Goal: Find specific page/section: Find specific page/section

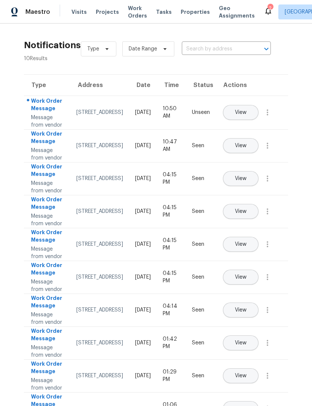
click at [106, 9] on span "Projects" at bounding box center [107, 11] width 23 height 7
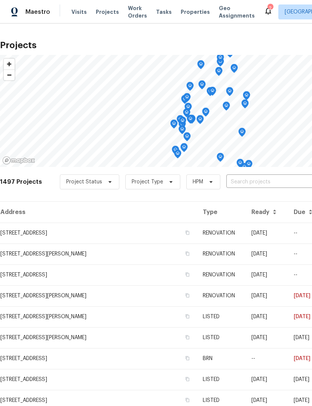
click at [264, 14] on icon at bounding box center [268, 10] width 9 height 9
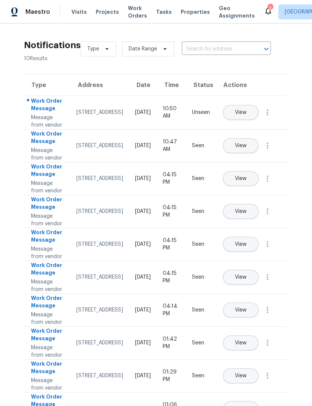
click at [100, 12] on span "Projects" at bounding box center [107, 11] width 23 height 7
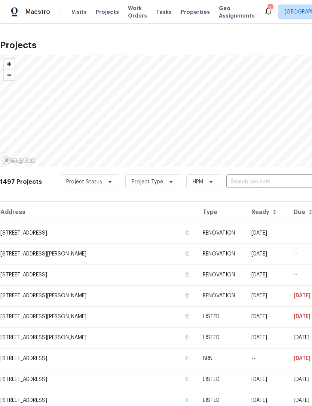
click at [226, 180] on input "text" at bounding box center [269, 182] width 86 height 12
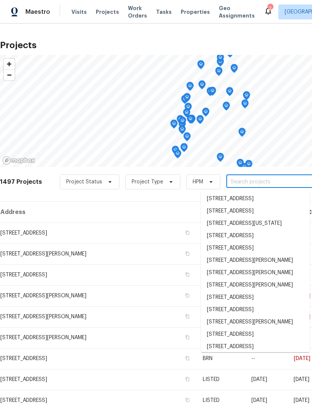
click at [189, 6] on div "Visits Projects Work Orders Tasks Properties Geo Assignments" at bounding box center [167, 11] width 192 height 15
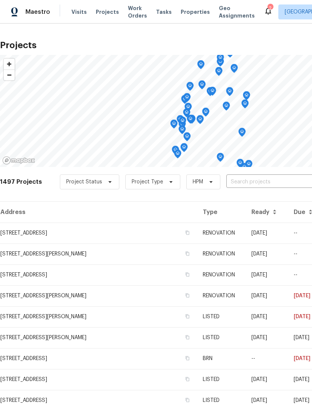
click at [187, 15] on span "Properties" at bounding box center [195, 11] width 29 height 7
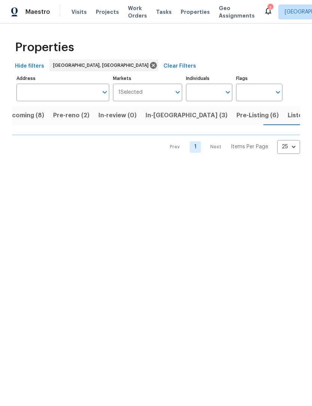
scroll to position [0, 13]
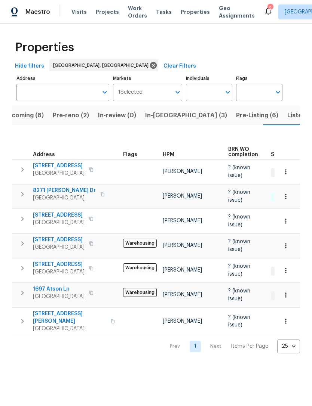
click at [53, 286] on span "1697 Atson Ln" at bounding box center [59, 289] width 52 height 7
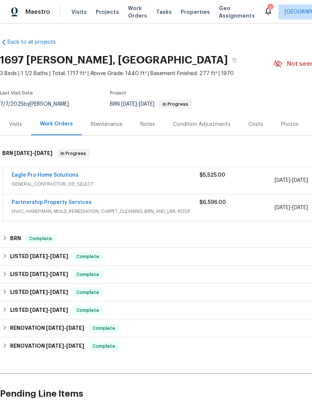
click at [68, 176] on link "Eagle Pro Home Solutions" at bounding box center [45, 175] width 67 height 5
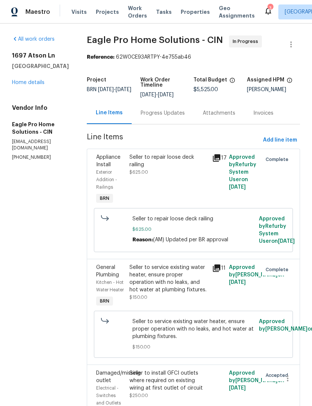
click at [185, 117] on div "Progress Updates" at bounding box center [163, 113] width 44 height 7
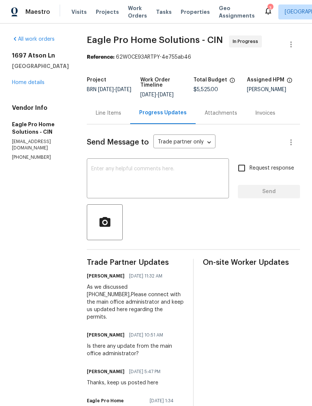
scroll to position [-3, 0]
click at [110, 10] on span "Projects" at bounding box center [107, 11] width 23 height 7
